Goal: Communication & Community: Answer question/provide support

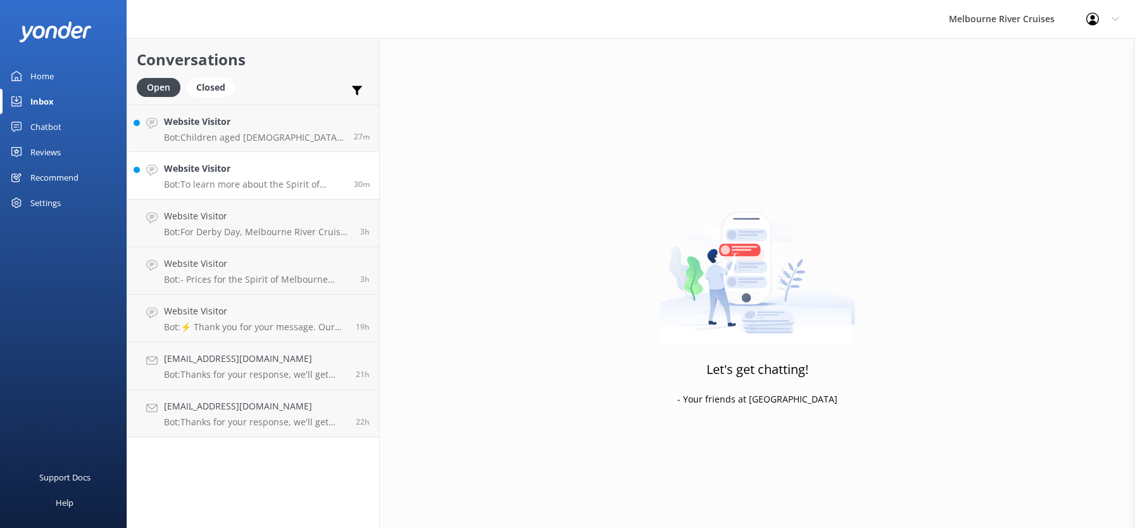
click at [217, 183] on p "Bot: To learn more about the Spirit of Melbourne Lunch Cruise and make a bookin…" at bounding box center [254, 184] width 180 height 11
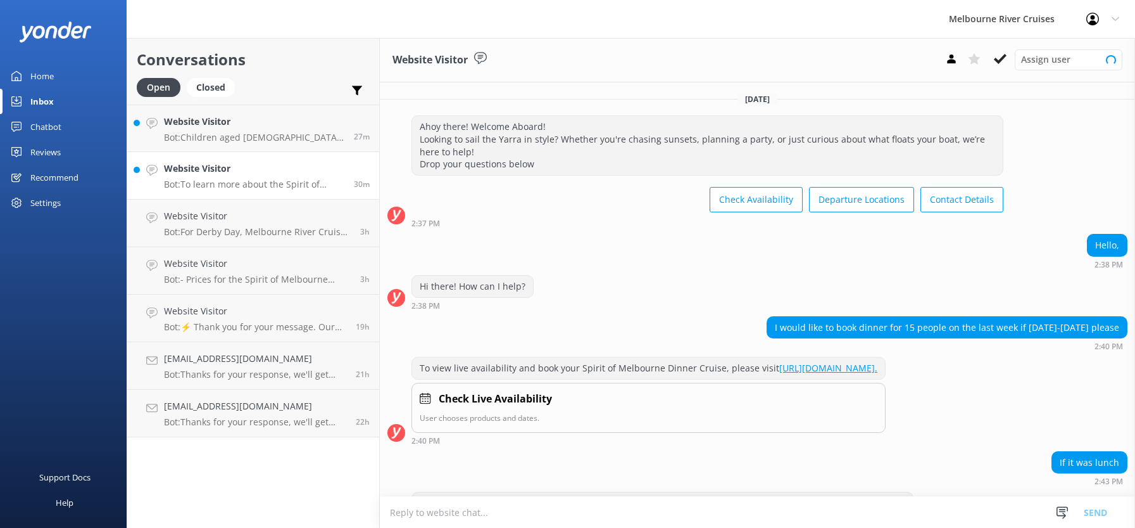
scroll to position [61, 0]
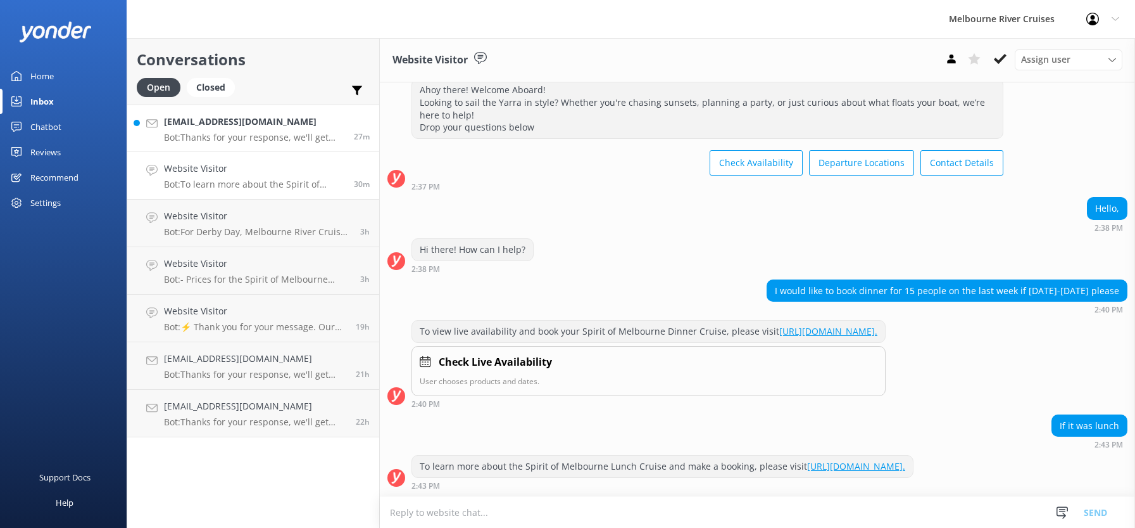
click at [206, 123] on h4 "[EMAIL_ADDRESS][DOMAIN_NAME]" at bounding box center [254, 122] width 180 height 14
